Goal: Information Seeking & Learning: Learn about a topic

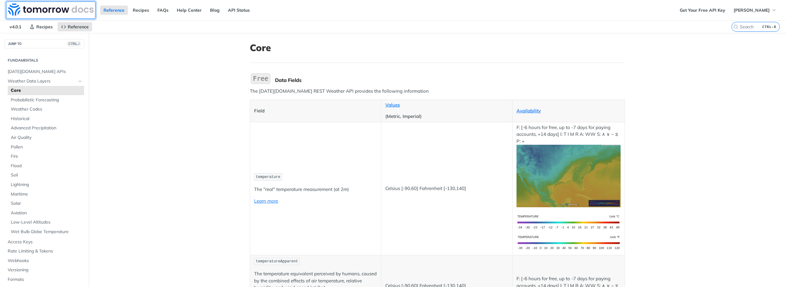
click at [59, 10] on img at bounding box center [51, 9] width 86 height 12
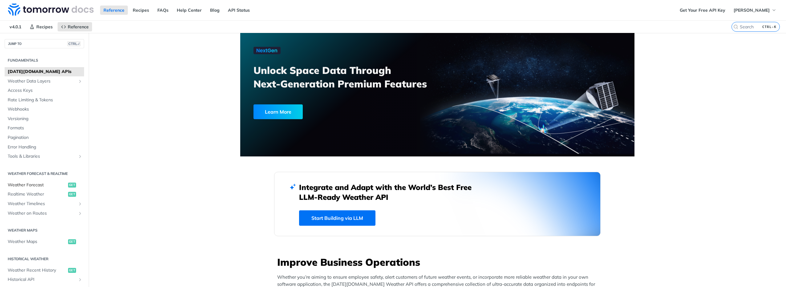
click at [38, 184] on span "Weather Forecast" at bounding box center [37, 185] width 59 height 6
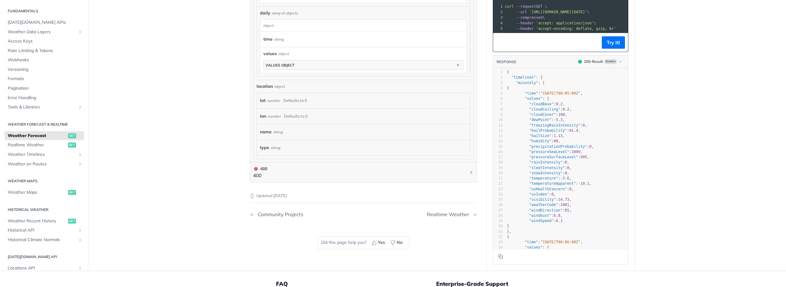
scroll to position [523, 0]
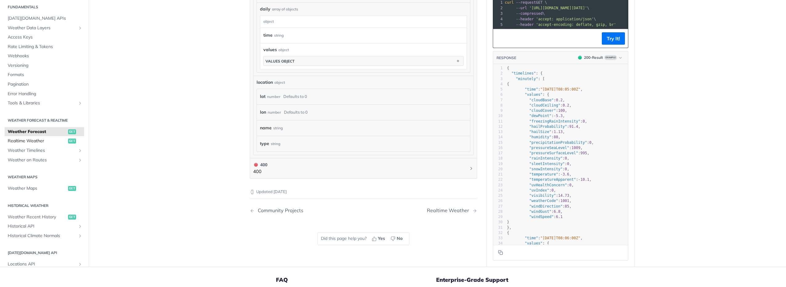
click at [29, 140] on span "Realtime Weather" at bounding box center [37, 141] width 59 height 6
